Goal: Information Seeking & Learning: Learn about a topic

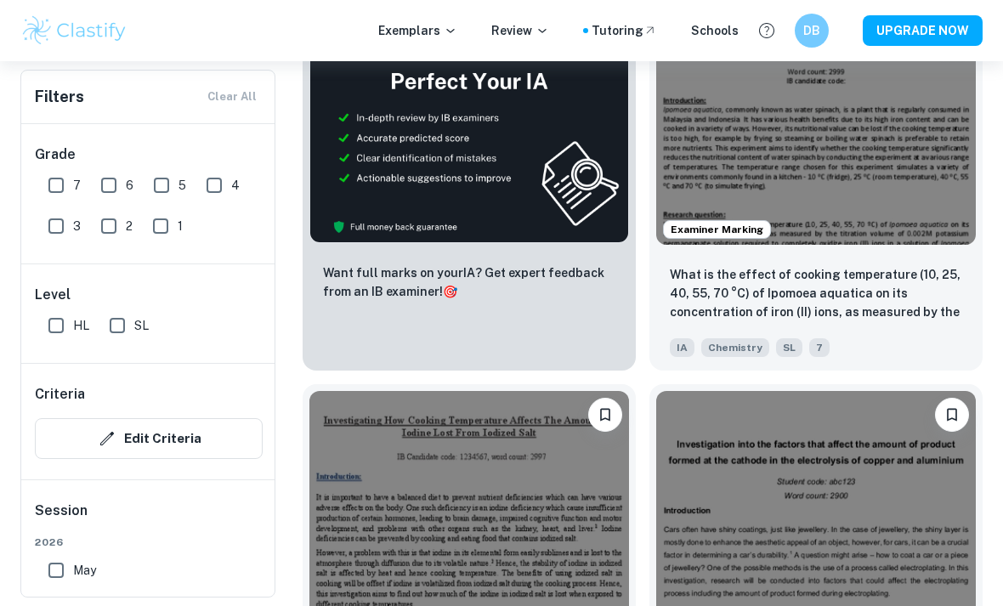
scroll to position [1001, 0]
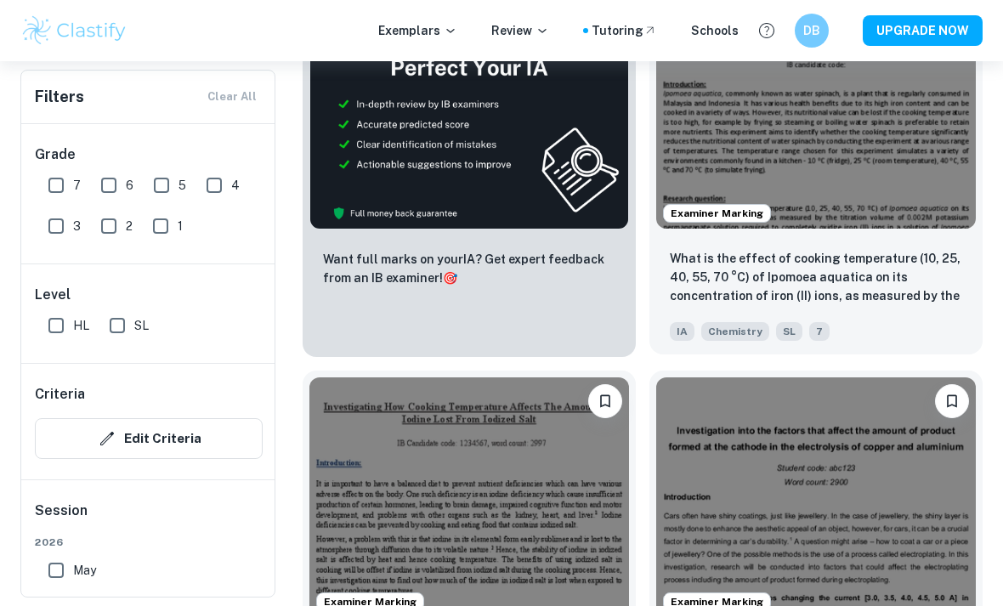
click at [878, 218] on img at bounding box center [816, 109] width 320 height 240
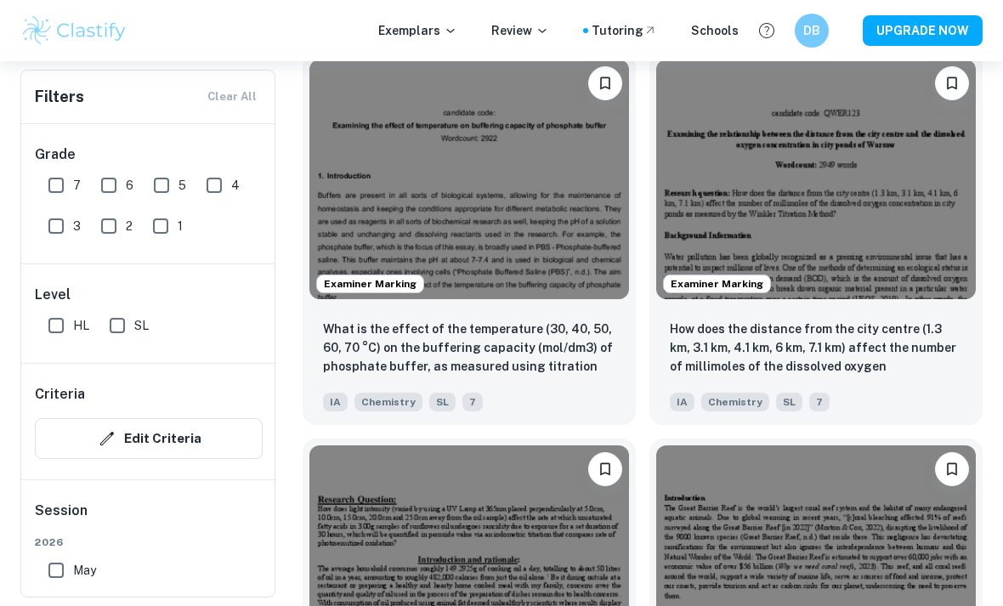
scroll to position [2107, 0]
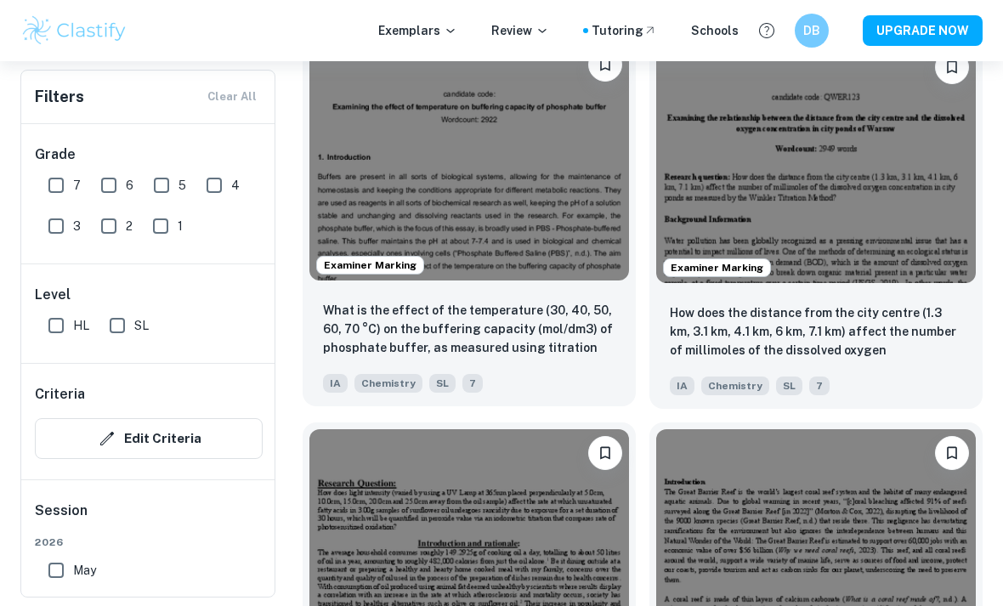
click at [559, 264] on img at bounding box center [469, 161] width 320 height 240
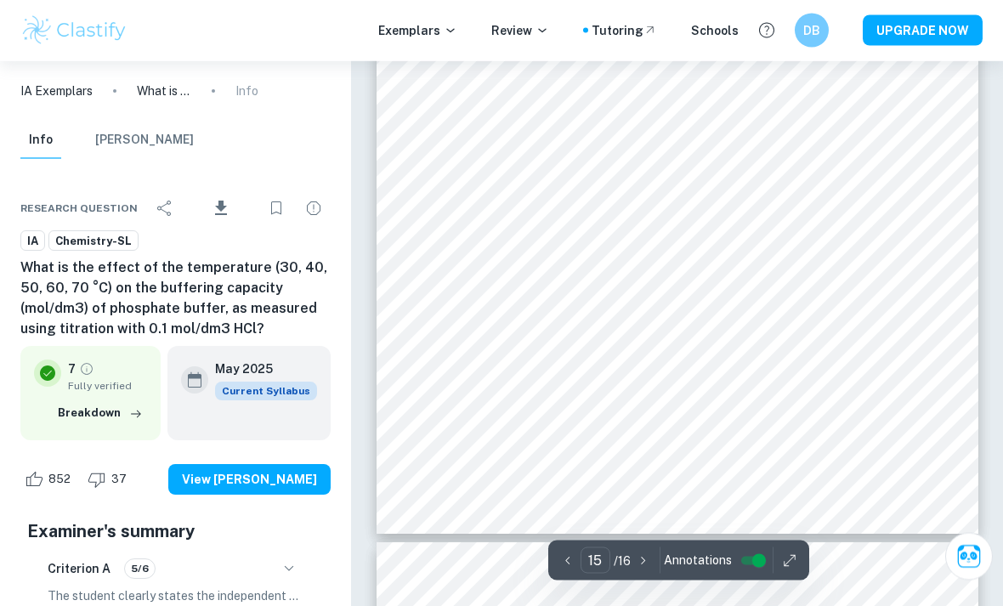
scroll to position [12812, 0]
type input "4"
